Goal: Navigation & Orientation: Find specific page/section

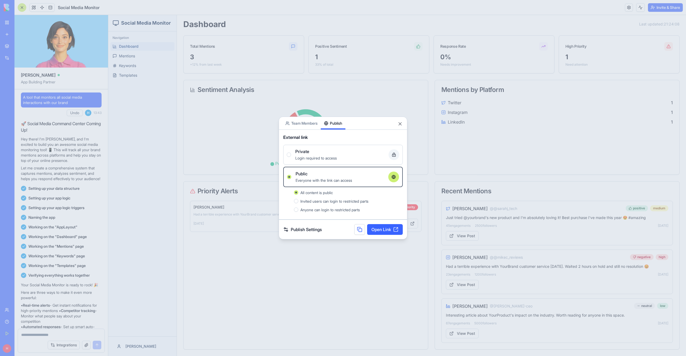
scroll to position [240, 0]
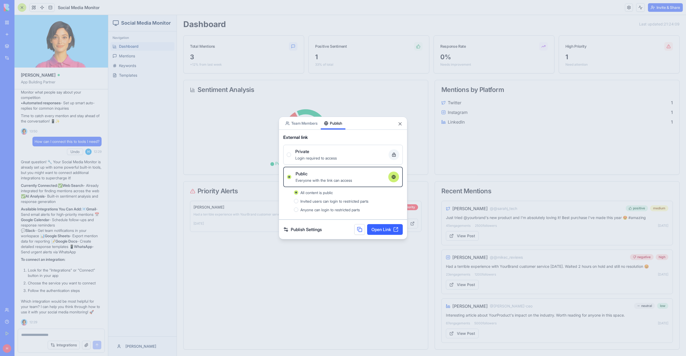
click at [262, 105] on div at bounding box center [343, 178] width 686 height 356
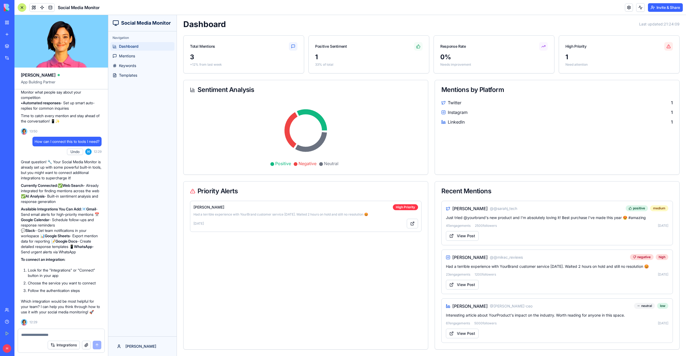
click at [12, 61] on link "Integrations" at bounding box center [12, 58] width 21 height 11
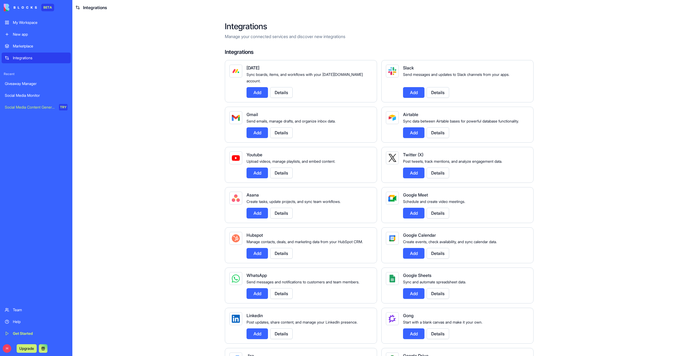
click at [20, 49] on link "Marketplace" at bounding box center [36, 46] width 69 height 11
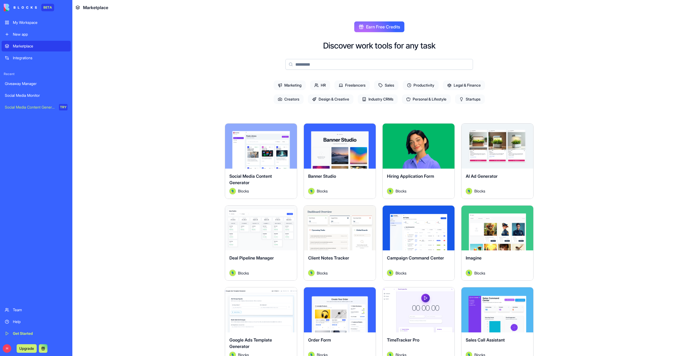
click at [425, 96] on span "Personal & Lifestyle" at bounding box center [426, 99] width 49 height 10
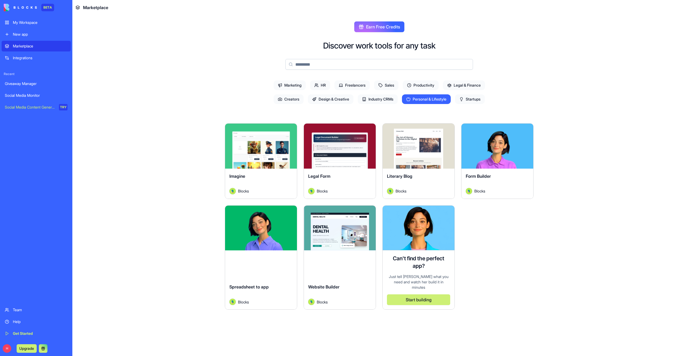
click at [469, 100] on span "Startups" at bounding box center [470, 99] width 30 height 10
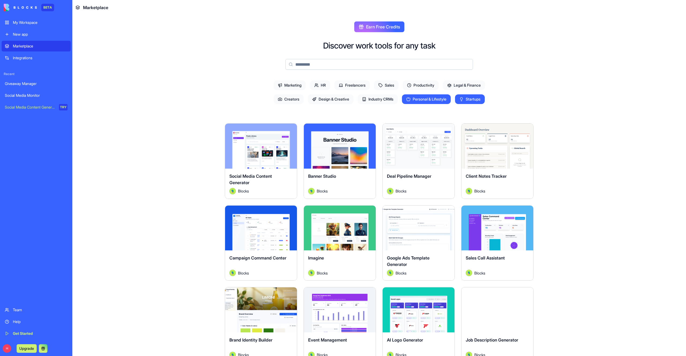
click at [301, 84] on span "Marketing" at bounding box center [290, 85] width 32 height 10
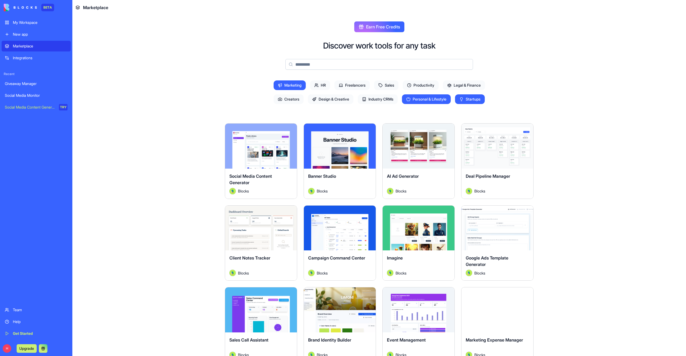
drag, startPoint x: 326, startPoint y: 87, endPoint x: 314, endPoint y: 90, distance: 12.6
click at [326, 87] on span "HR" at bounding box center [320, 85] width 20 height 10
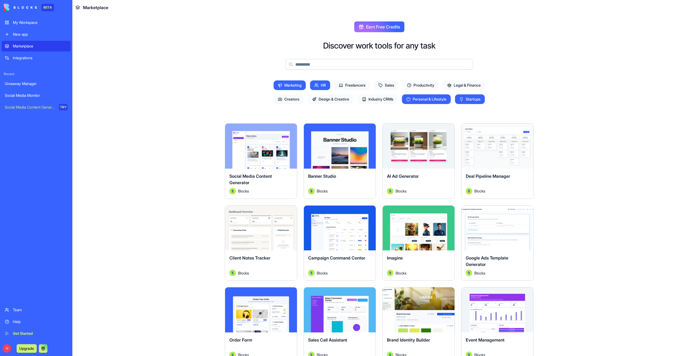
click at [286, 95] on span "Creators" at bounding box center [289, 99] width 30 height 10
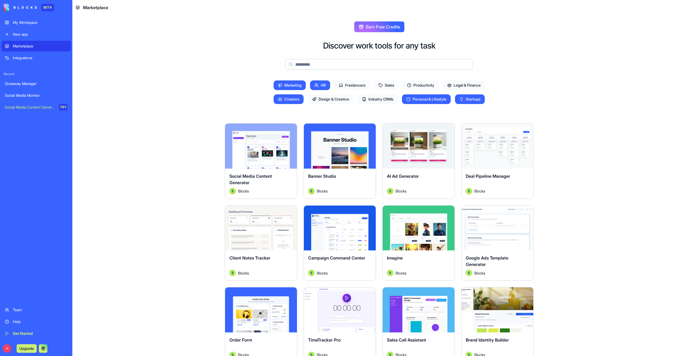
click at [282, 86] on span "Marketing" at bounding box center [290, 85] width 32 height 10
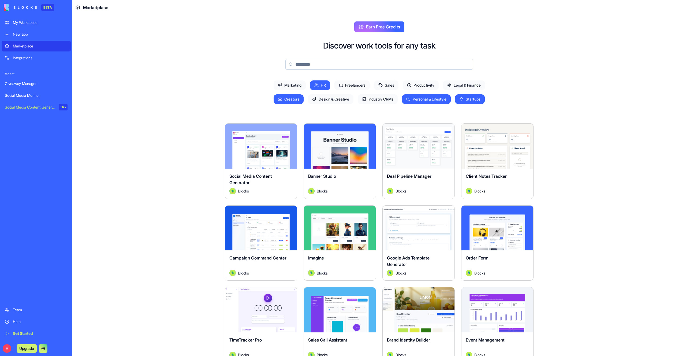
drag, startPoint x: 344, startPoint y: 84, endPoint x: 326, endPoint y: 85, distance: 18.0
click at [344, 84] on span "Freelancers" at bounding box center [351, 85] width 35 height 10
drag, startPoint x: 305, startPoint y: 84, endPoint x: 228, endPoint y: 87, distance: 77.2
click at [305, 84] on div "Marketing HR Freelancers Sales Productivity Legal & Finance Creators Design & C…" at bounding box center [379, 92] width 240 height 28
